Goal: Information Seeking & Learning: Find specific fact

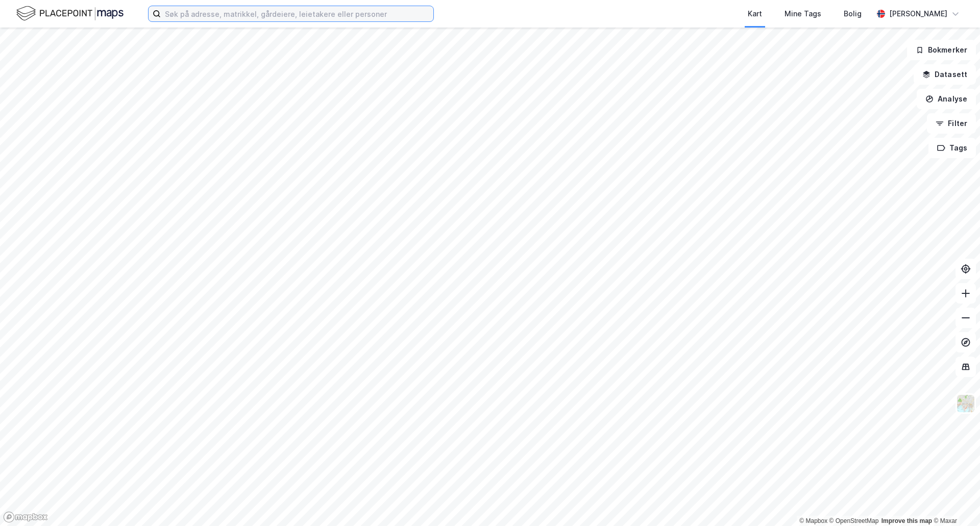
click at [339, 11] on input at bounding box center [297, 13] width 273 height 15
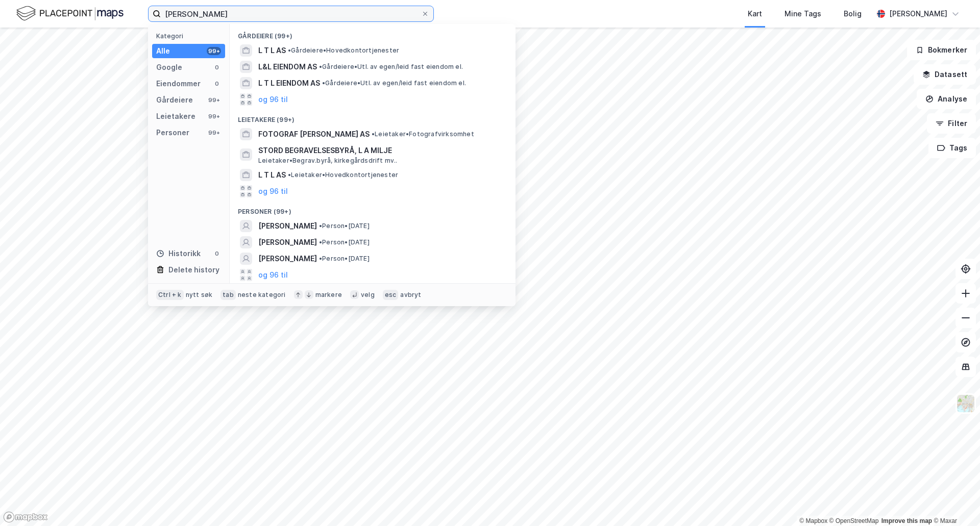
type input "silje larsen borgan"
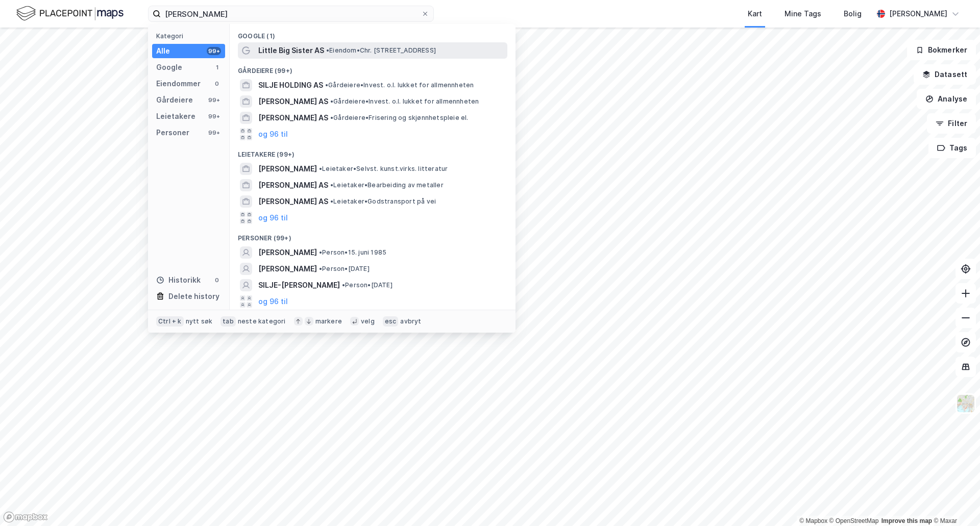
click at [280, 53] on span "Little Big Sister AS" at bounding box center [291, 50] width 66 height 12
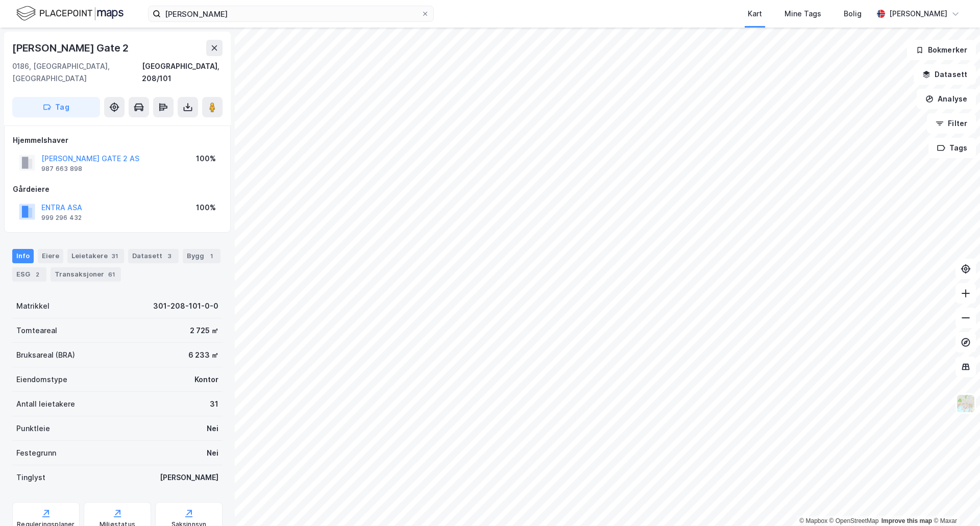
click at [212, 5] on div "silje larsen borgan Kart Mine Tags Bolig Frederic Skjønhaug" at bounding box center [490, 14] width 980 height 28
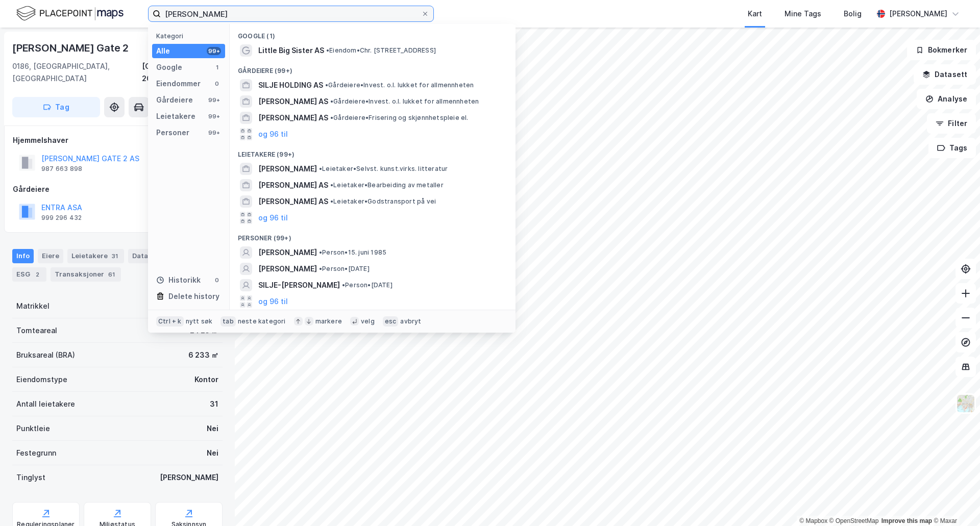
click at [209, 13] on input "silje larsen borgan" at bounding box center [291, 13] width 260 height 15
click at [190, 87] on div "Eiendommer" at bounding box center [178, 84] width 44 height 12
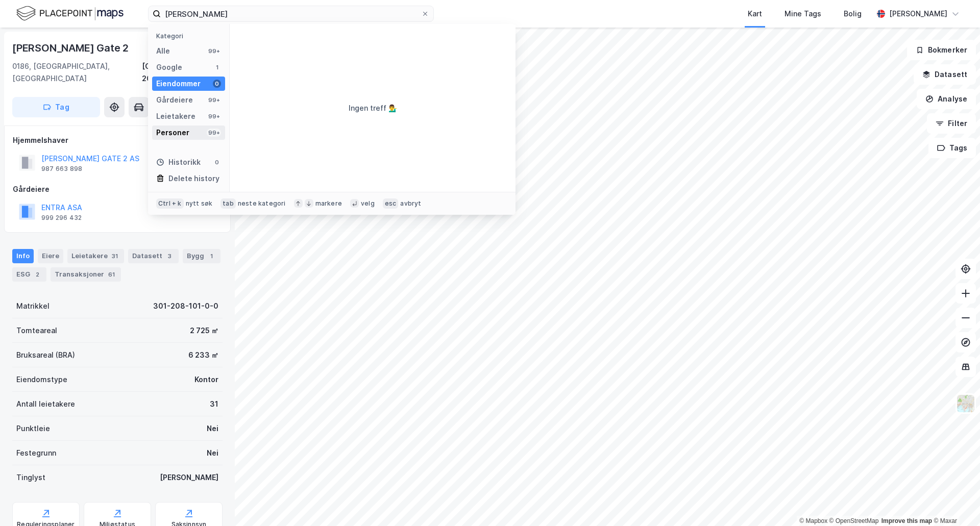
click at [186, 136] on div "Personer" at bounding box center [172, 133] width 33 height 12
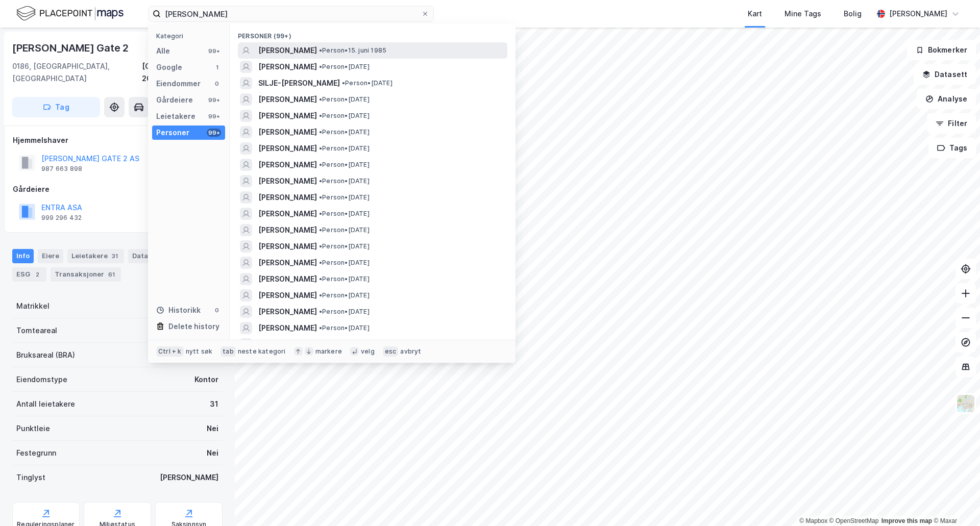
click at [279, 49] on span "[PERSON_NAME]" at bounding box center [287, 50] width 59 height 12
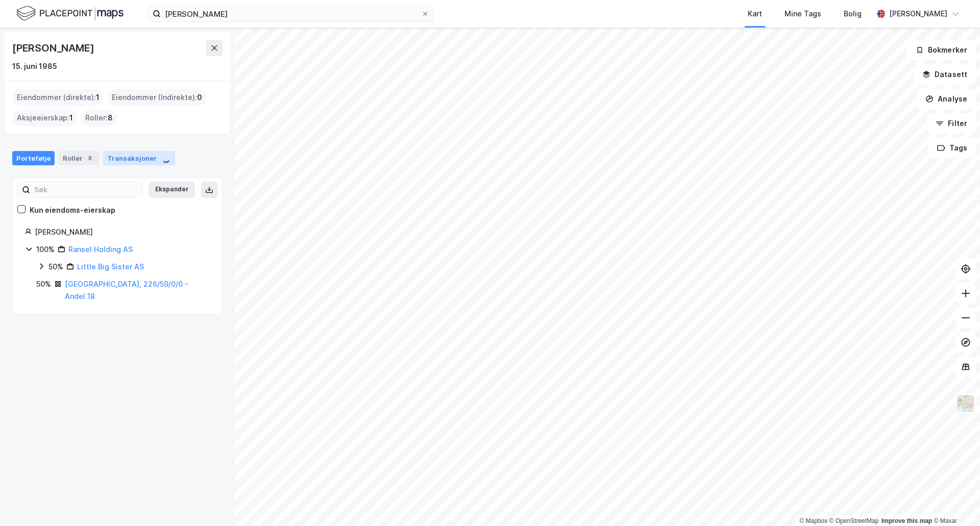
click at [130, 160] on div "Transaksjoner" at bounding box center [139, 158] width 72 height 14
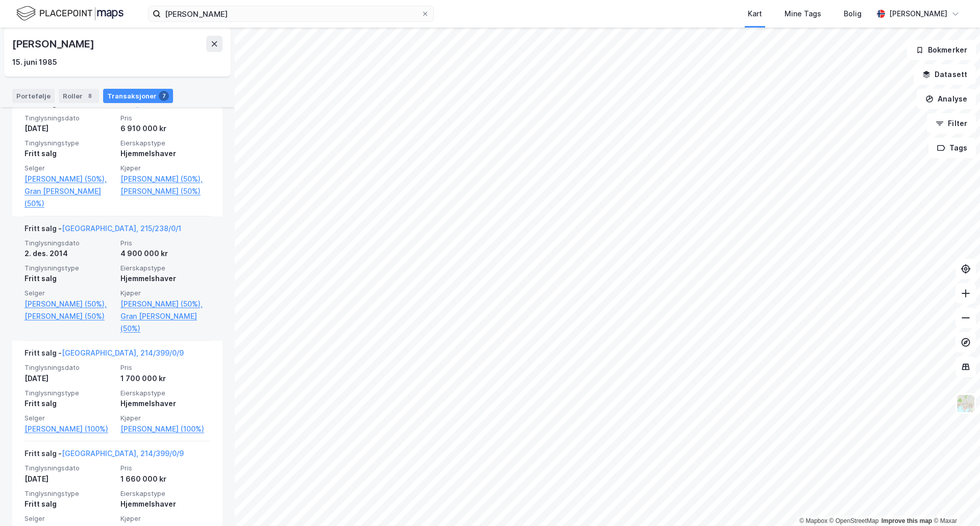
scroll to position [613, 0]
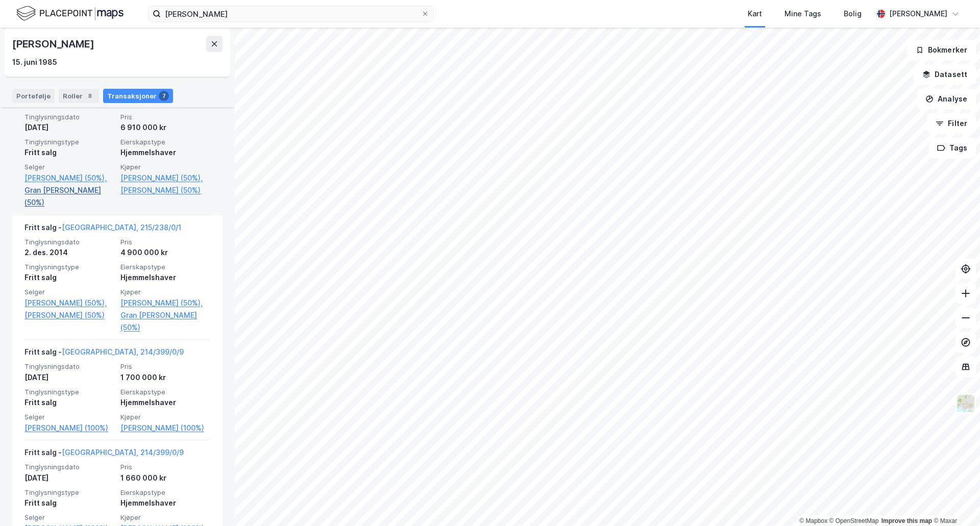
click at [40, 209] on link "Gran Ruben Malmgren (50%)" at bounding box center [70, 196] width 90 height 25
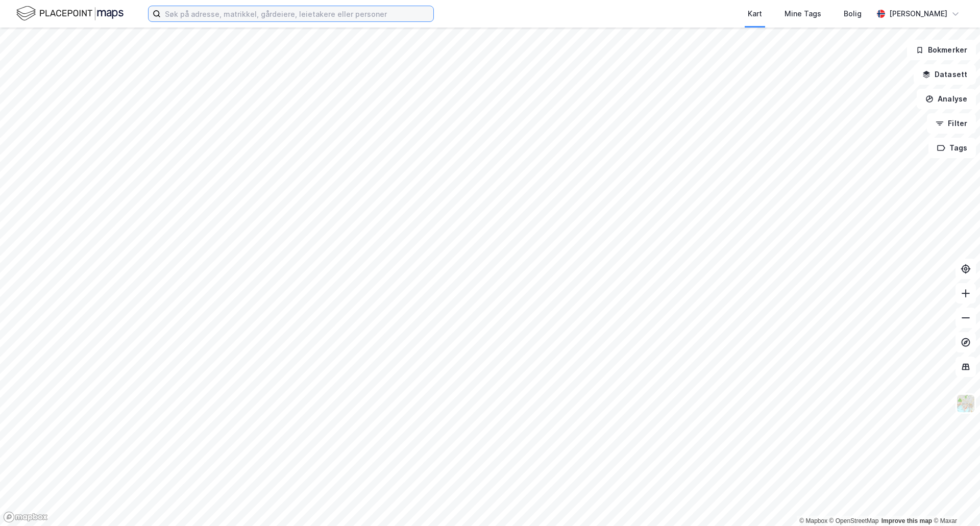
click at [219, 12] on input at bounding box center [297, 13] width 273 height 15
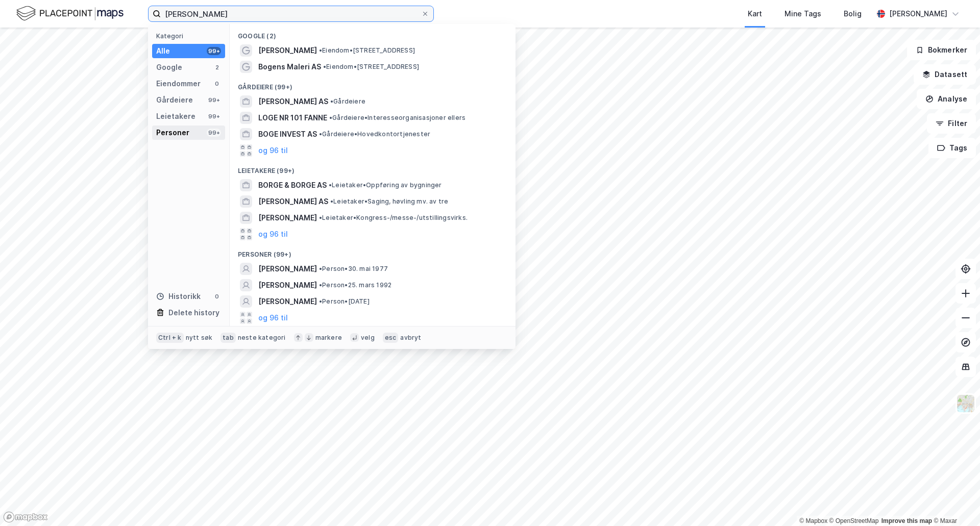
type input "[PERSON_NAME]"
click at [176, 132] on div "Personer" at bounding box center [172, 133] width 33 height 12
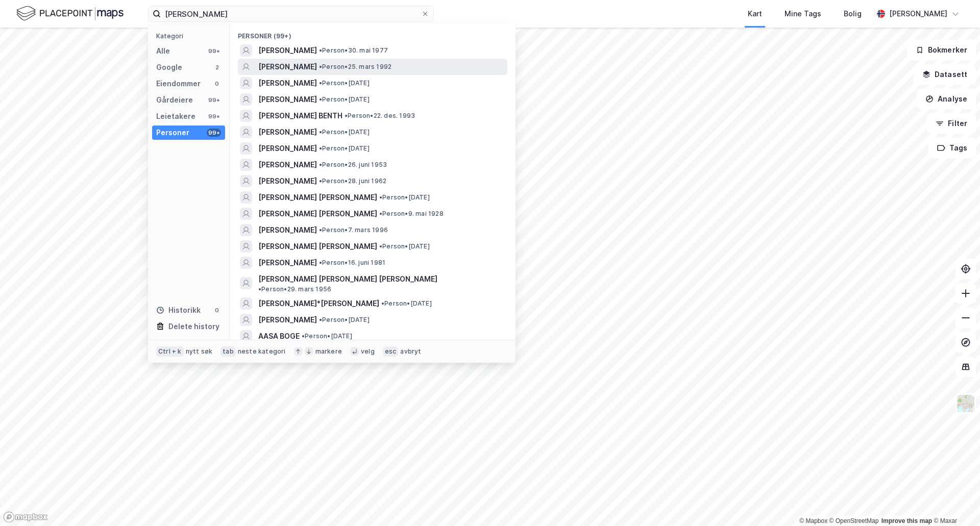
click at [341, 66] on span "• Person • 25. mars 1992" at bounding box center [355, 67] width 73 height 8
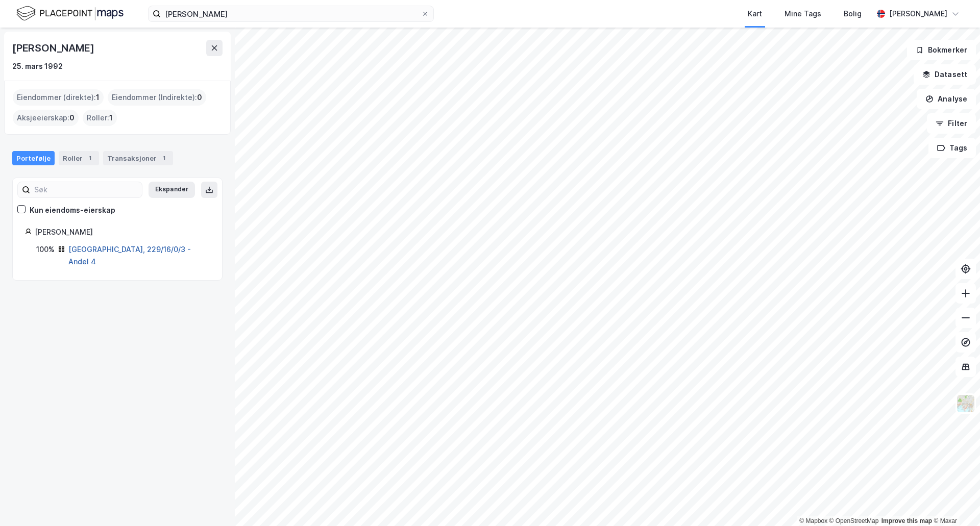
click at [124, 249] on link "[GEOGRAPHIC_DATA], 229/16/0/3 - Andel 4" at bounding box center [129, 255] width 123 height 21
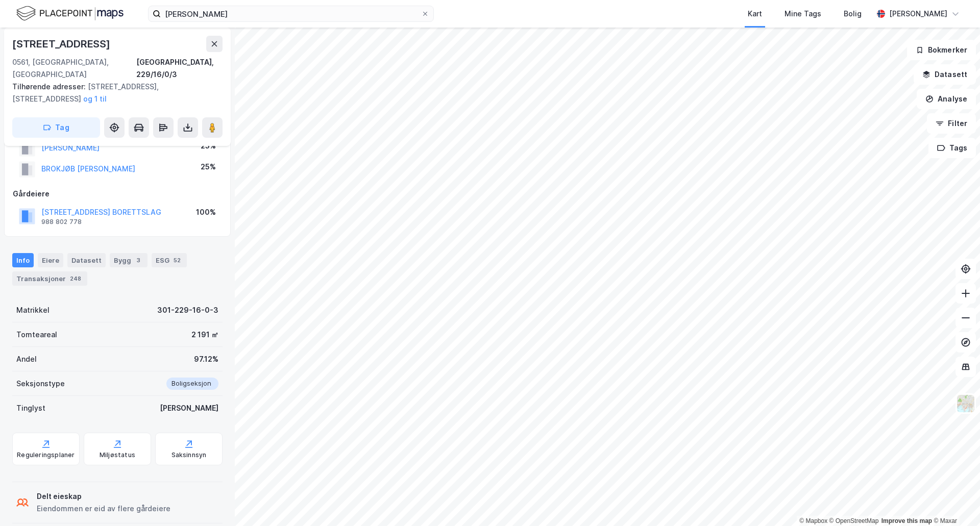
scroll to position [142, 0]
